Goal: Find specific page/section: Find specific page/section

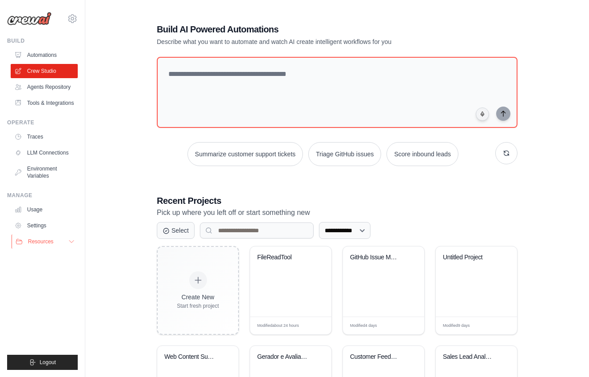
click at [62, 239] on button "Resources" at bounding box center [45, 241] width 67 height 14
click at [63, 241] on button "Resources" at bounding box center [45, 241] width 67 height 14
click at [502, 152] on icon "button" at bounding box center [505, 153] width 7 height 7
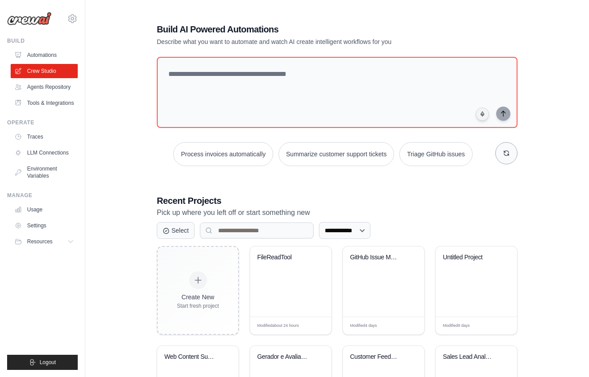
click at [502, 152] on icon "button" at bounding box center [505, 153] width 7 height 7
